Goal: Task Accomplishment & Management: Complete application form

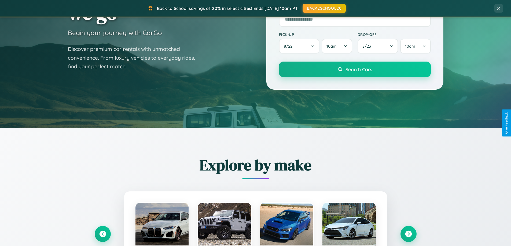
scroll to position [231, 0]
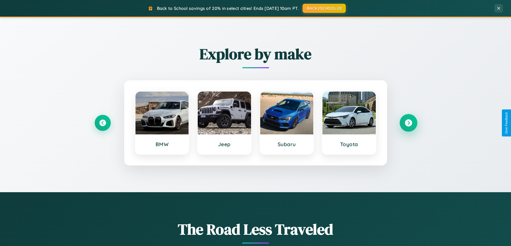
click at [408, 123] on icon at bounding box center [408, 123] width 7 height 7
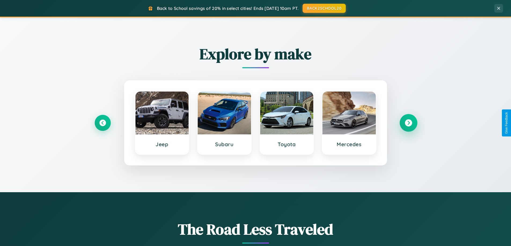
click at [408, 123] on icon at bounding box center [408, 123] width 7 height 7
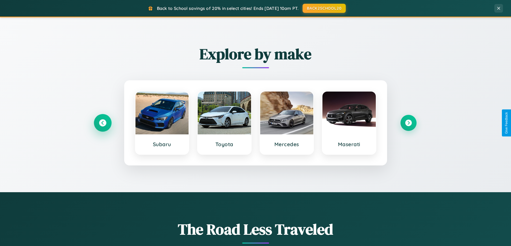
click at [102, 123] on icon at bounding box center [102, 123] width 7 height 7
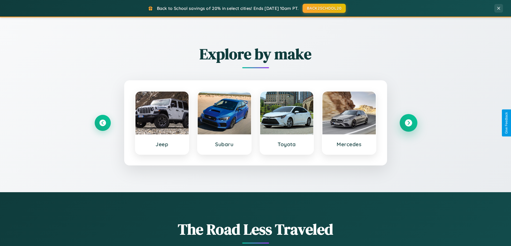
click at [408, 123] on icon at bounding box center [408, 123] width 7 height 7
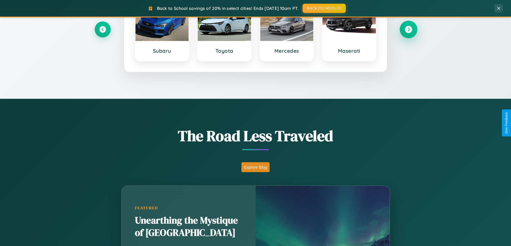
scroll to position [1032, 0]
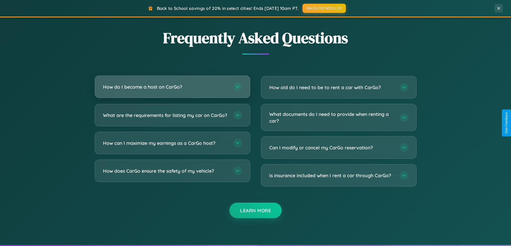
click at [172, 87] on h3 "How do I become a host on CarGo?" at bounding box center [165, 87] width 125 height 7
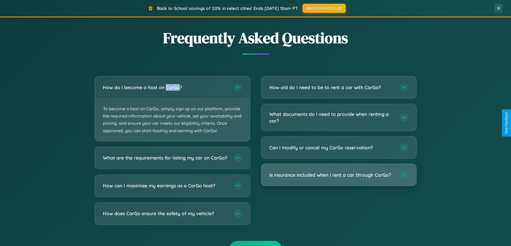
click at [338, 175] on h3 "Is insurance included when I rent a car through CarGo?" at bounding box center [331, 175] width 125 height 7
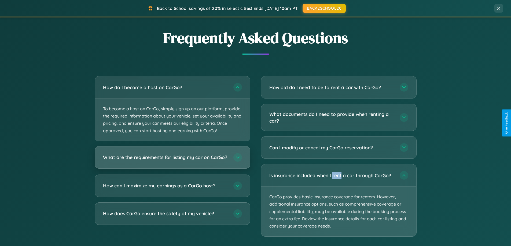
click at [172, 160] on h3 "What are the requirements for listing my car on CarGo?" at bounding box center [165, 157] width 125 height 7
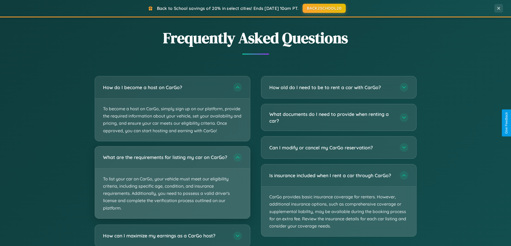
click at [172, 185] on p "To list your car on CarGo, your vehicle must meet our eligibility criteria, inc…" at bounding box center [172, 194] width 155 height 50
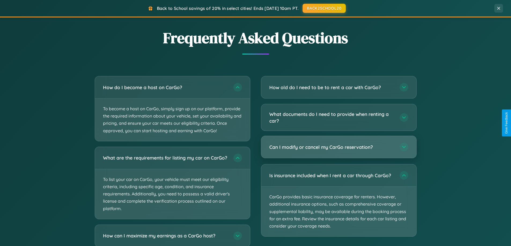
click at [338, 148] on h3 "Can I modify or cancel my CarGo reservation?" at bounding box center [331, 147] width 125 height 7
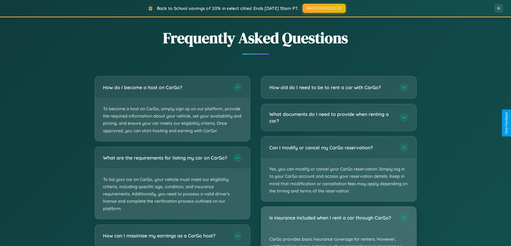
click at [338, 227] on div "Is insurance included when I rent a car through CarGo?" at bounding box center [338, 218] width 155 height 22
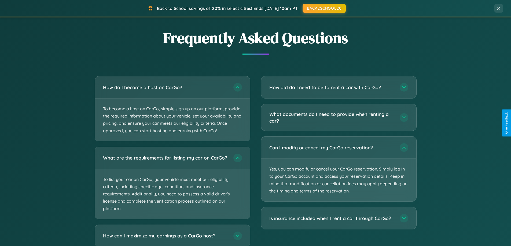
scroll to position [0, 0]
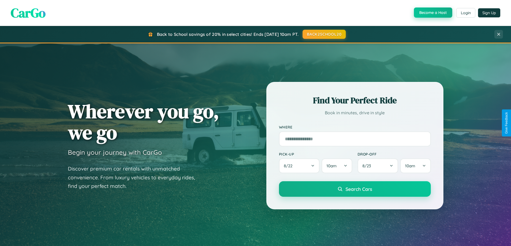
click at [432, 13] on button "Become a Host" at bounding box center [433, 13] width 38 height 10
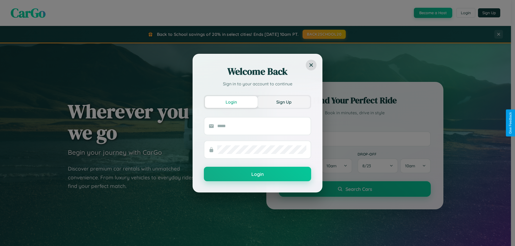
click at [284, 102] on button "Sign Up" at bounding box center [283, 102] width 53 height 12
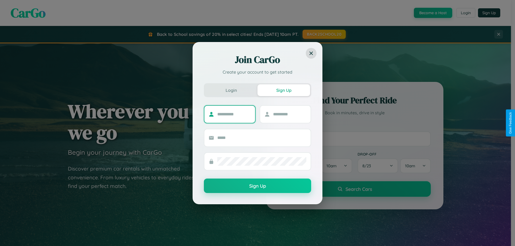
click at [234, 114] on input "text" at bounding box center [234, 114] width 34 height 9
type input "******"
click at [289, 114] on input "text" at bounding box center [290, 114] width 34 height 9
type input "******"
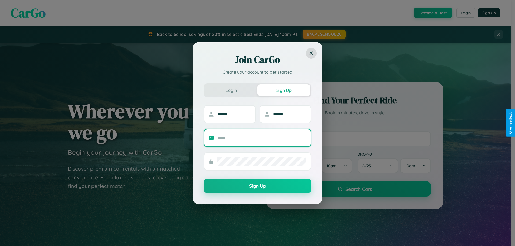
click at [262, 138] on input "text" at bounding box center [261, 138] width 89 height 9
type input "**********"
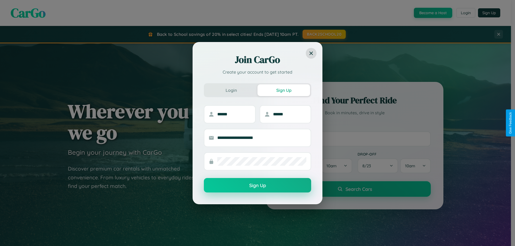
click at [257, 186] on button "Sign Up" at bounding box center [257, 185] width 107 height 14
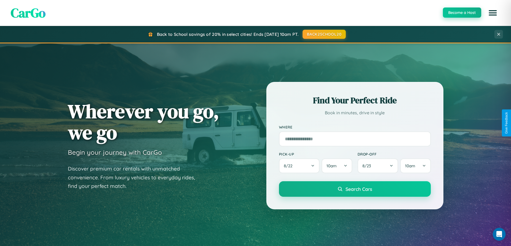
click at [461, 13] on button "Become a Host" at bounding box center [462, 13] width 38 height 10
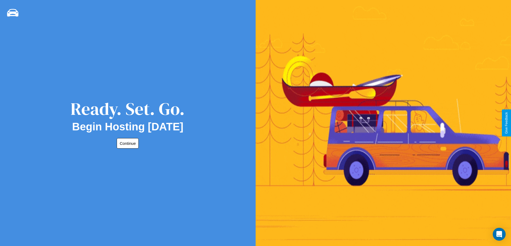
click at [127, 143] on button "Continue" at bounding box center [128, 143] width 22 height 10
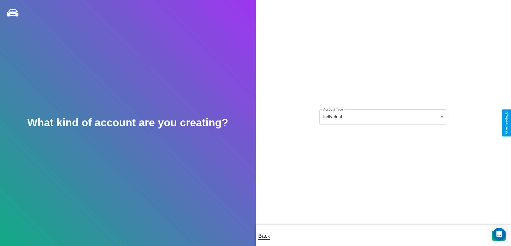
click at [383, 117] on body "**********" at bounding box center [255, 127] width 511 height 254
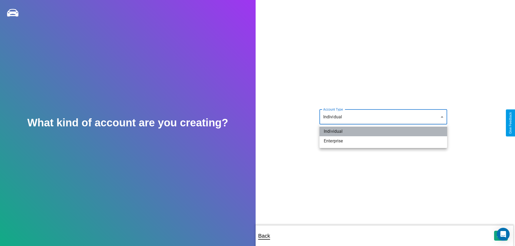
click at [383, 132] on li "Individual" at bounding box center [383, 132] width 128 height 10
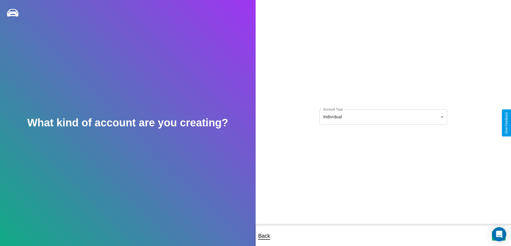
click at [498, 236] on icon "Open Intercom Messenger" at bounding box center [499, 234] width 6 height 7
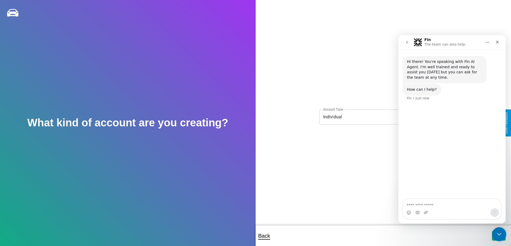
click at [498, 235] on icon "Close Intercom Messenger" at bounding box center [498, 234] width 6 height 6
